Goal: Find specific page/section: Find specific page/section

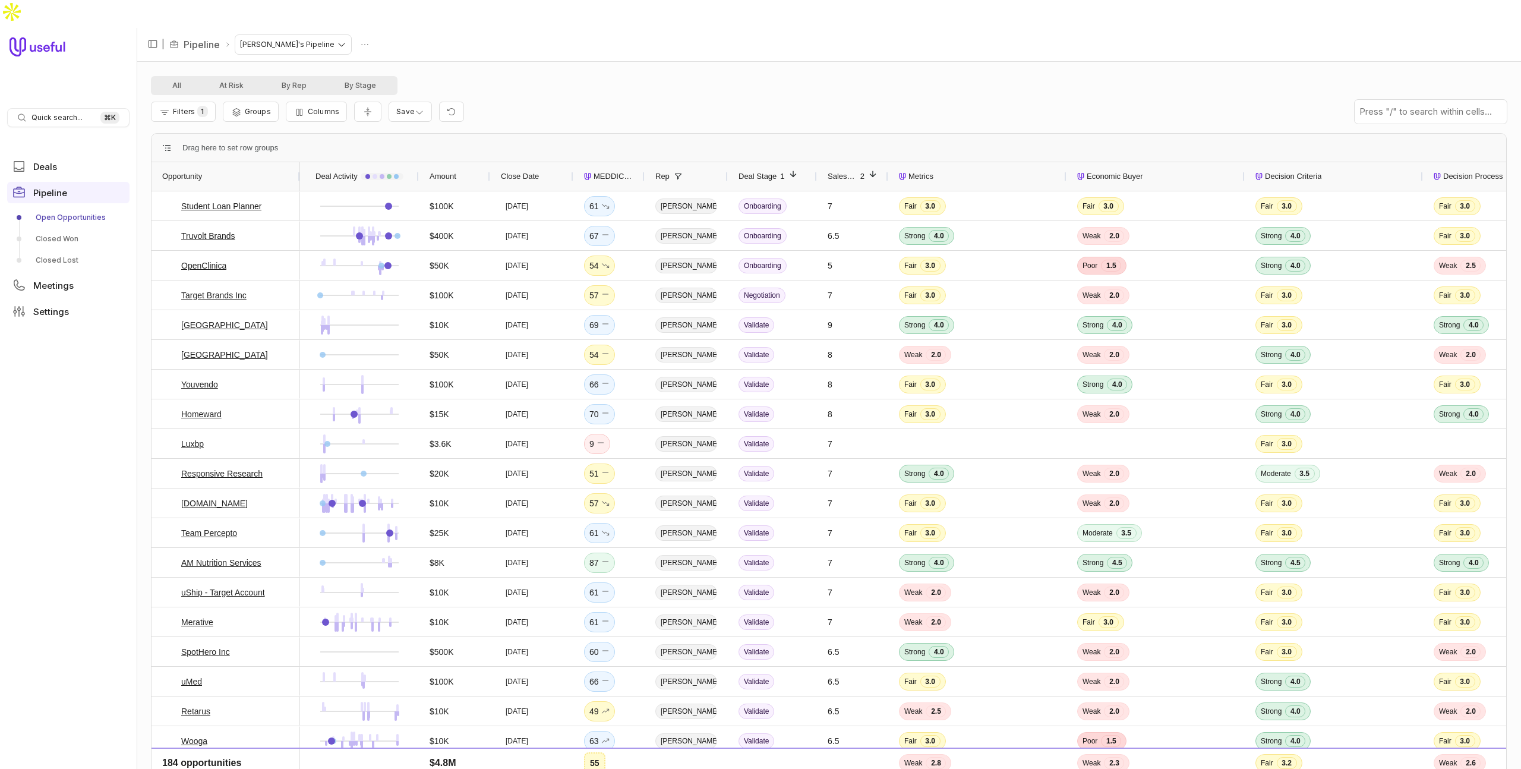
click at [459, 165] on div "Amount" at bounding box center [454, 176] width 50 height 23
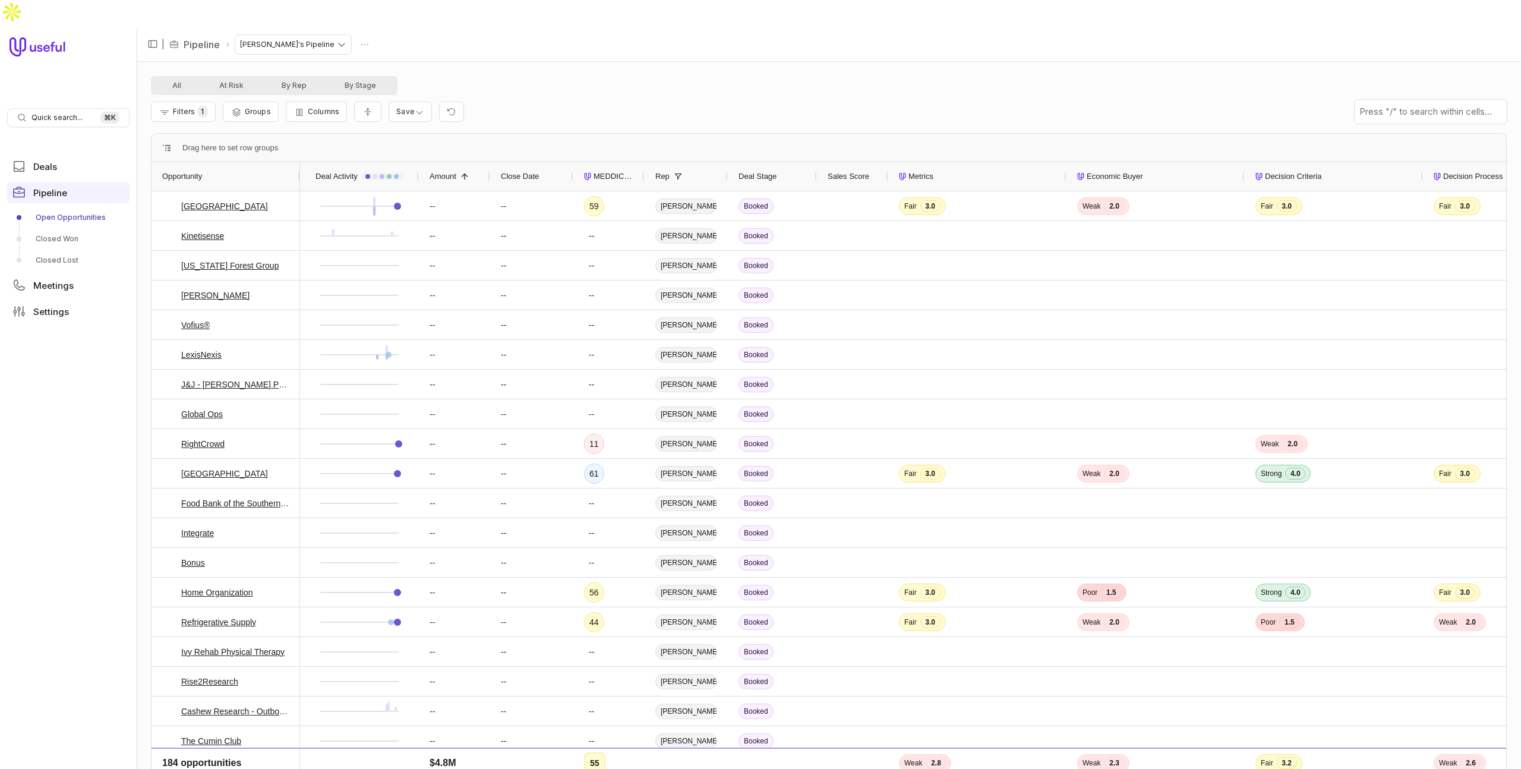
click at [459, 172] on span at bounding box center [462, 177] width 13 height 10
